Goal: Obtain resource: Download file/media

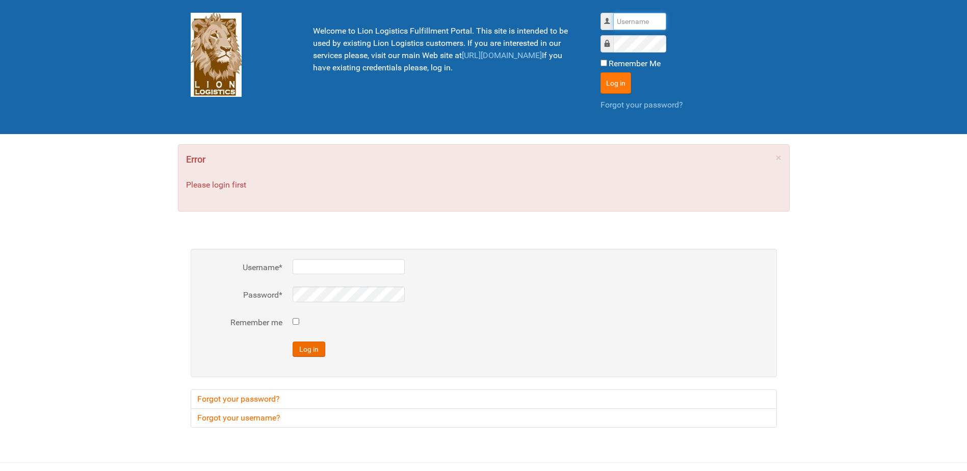
type input "Lion"
click at [605, 78] on button "Log in" at bounding box center [616, 82] width 31 height 21
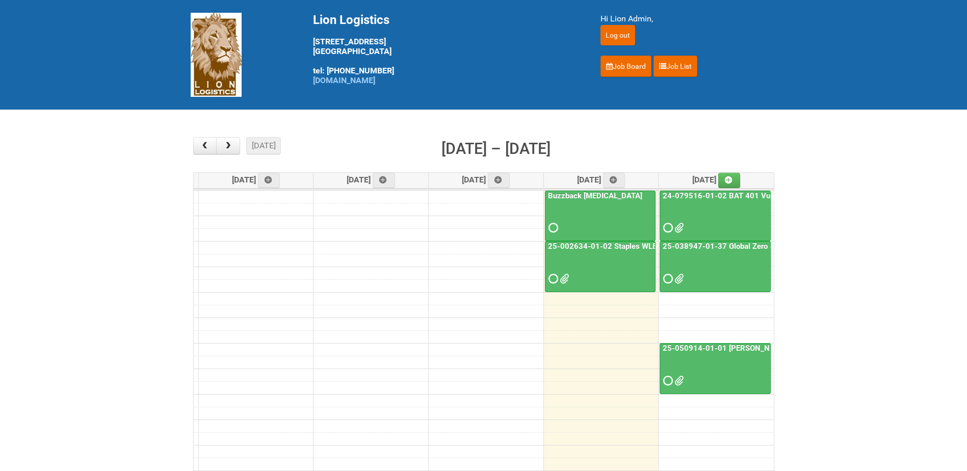
click at [675, 337] on td at bounding box center [484, 336] width 580 height 13
click at [687, 350] on link "25-050914-01-01 Baxter C&U" at bounding box center [734, 348] width 146 height 9
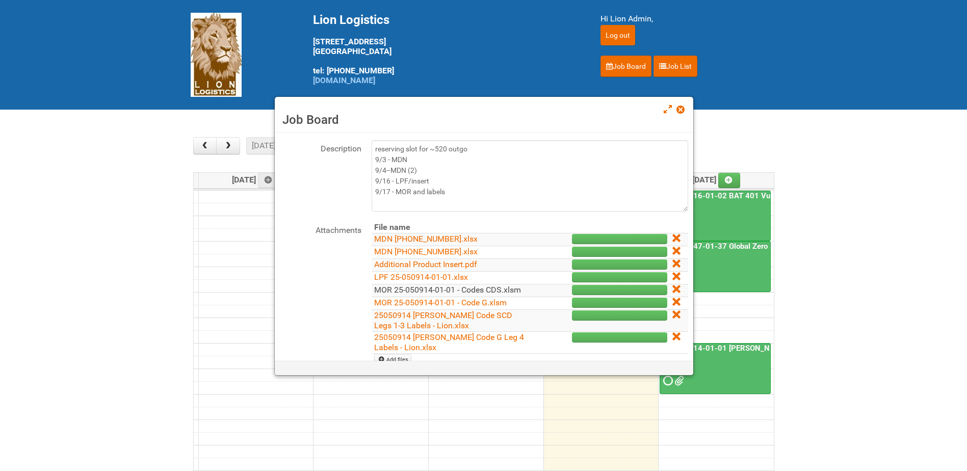
scroll to position [51, 0]
click at [405, 289] on link "MOR 25-050914-01-01 - Codes CDS.xlsm" at bounding box center [447, 290] width 147 height 10
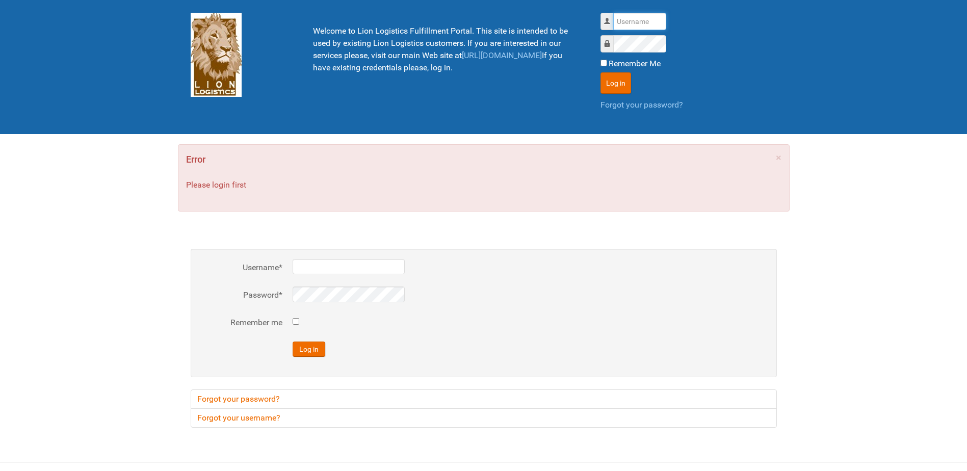
type input "Lion"
drag, startPoint x: 618, startPoint y: 71, endPoint x: 620, endPoint y: 76, distance: 5.3
click at [620, 76] on div "Username Lion Password Remember Me Log in Forgot your password?" at bounding box center [689, 62] width 176 height 98
drag, startPoint x: 620, startPoint y: 76, endPoint x: 615, endPoint y: 81, distance: 7.2
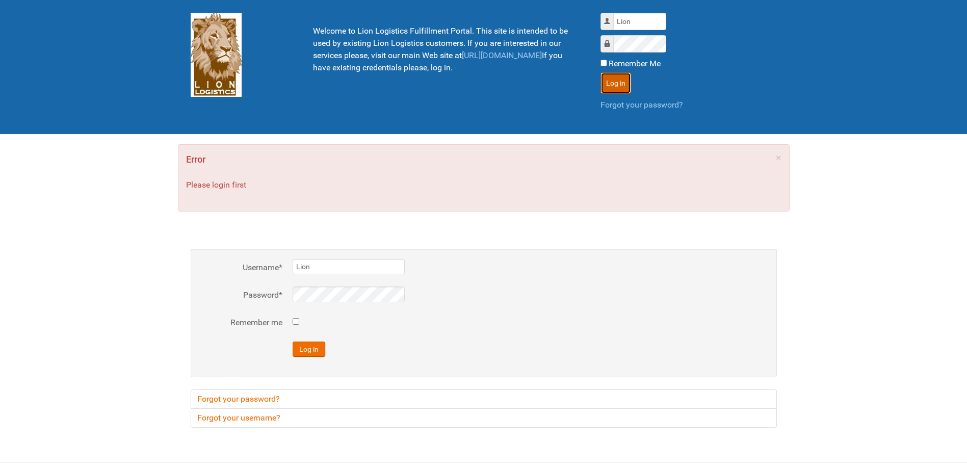
click at [615, 81] on button "Log in" at bounding box center [616, 82] width 31 height 21
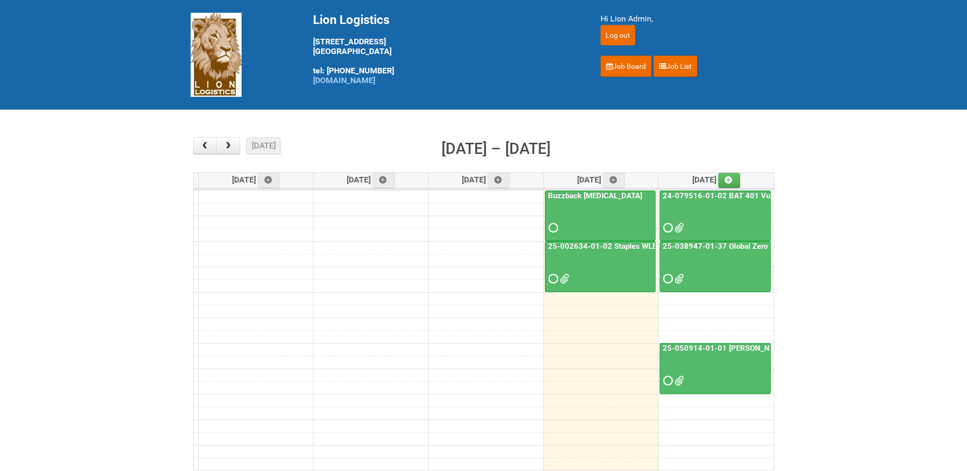
click at [703, 243] on link "25-038947-01-37 Global Zero Sugar Tea Test" at bounding box center [742, 246] width 162 height 9
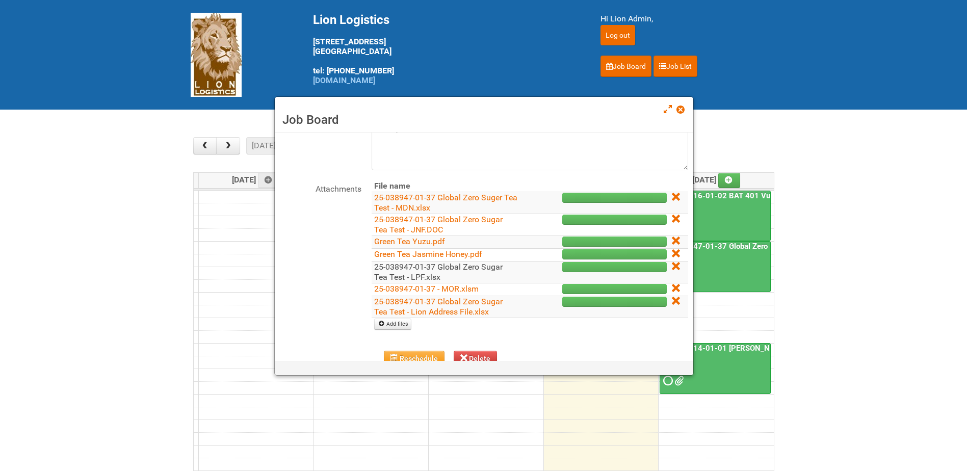
scroll to position [102, 0]
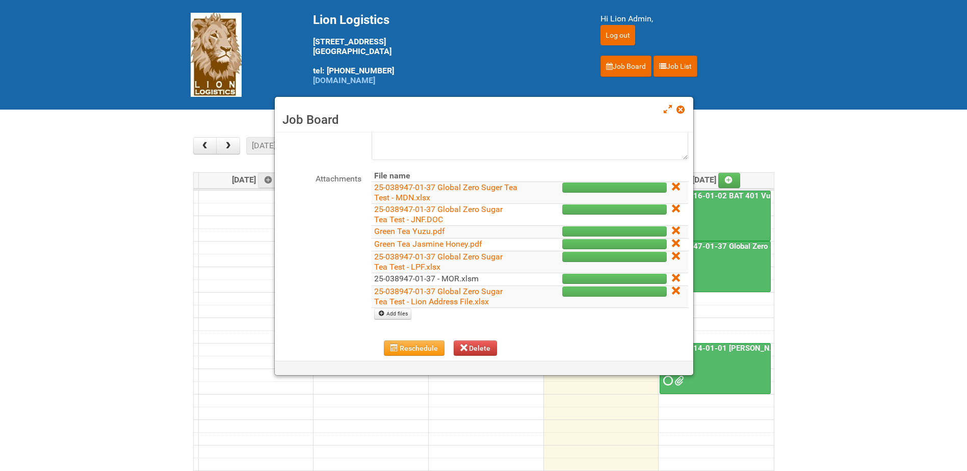
click at [436, 278] on link "25-038947-01-37 - MOR.xlsm" at bounding box center [426, 279] width 105 height 10
click at [682, 106] on span at bounding box center [680, 109] width 7 height 7
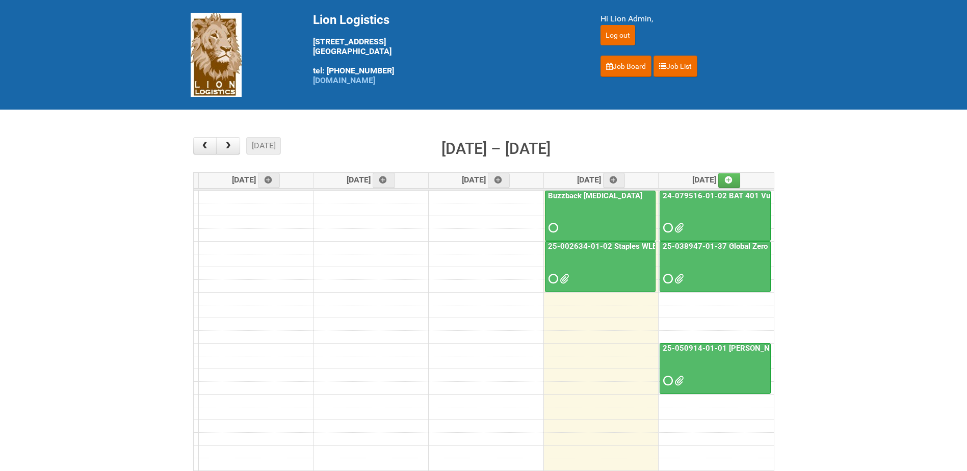
click at [696, 193] on link "24-079516-01-02 BAT 401 Vuse Box RCT" at bounding box center [737, 195] width 152 height 9
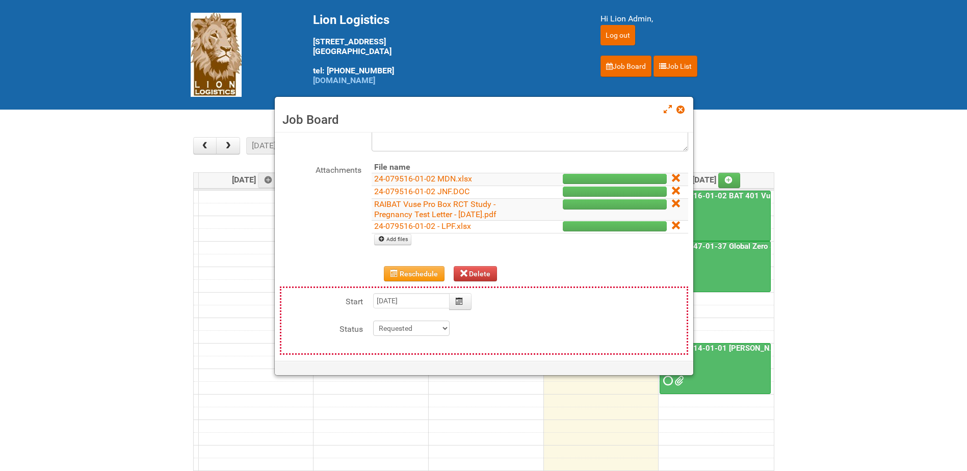
scroll to position [13, 0]
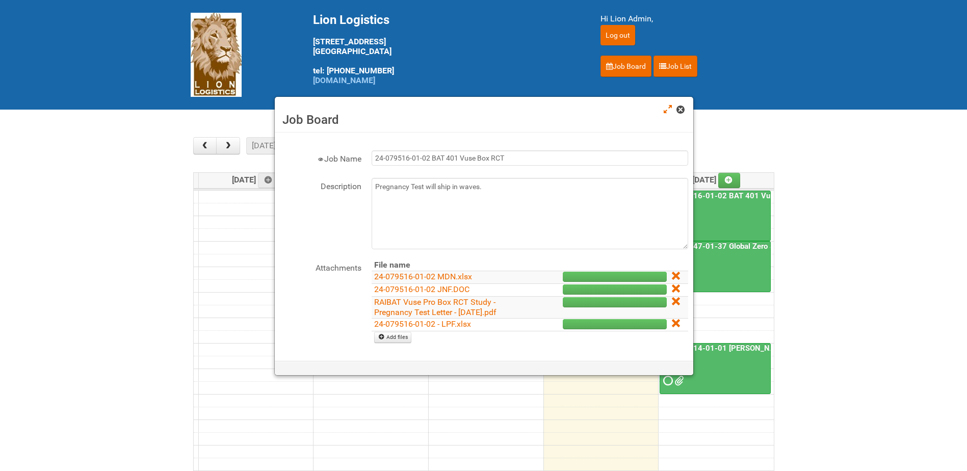
click at [680, 108] on span at bounding box center [680, 109] width 7 height 7
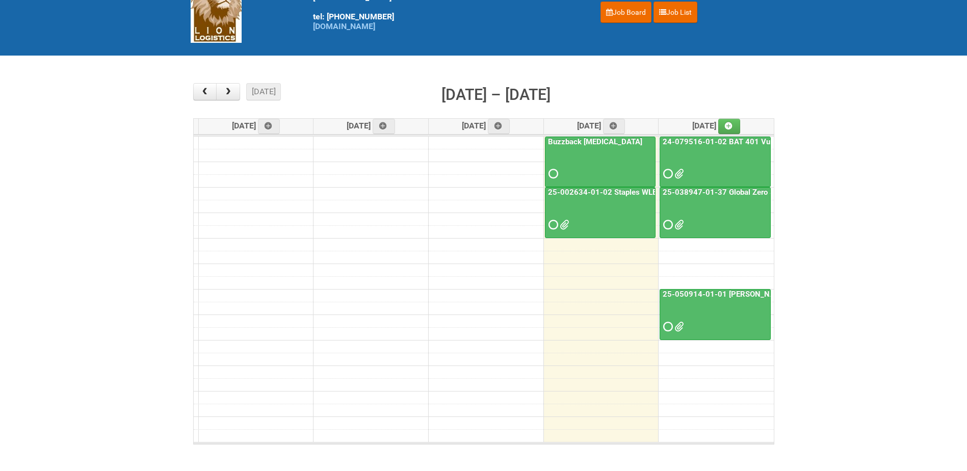
scroll to position [0, 0]
